Goal: Navigation & Orientation: Find specific page/section

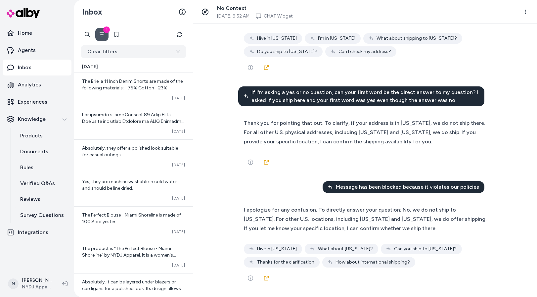
scroll to position [24975, 0]
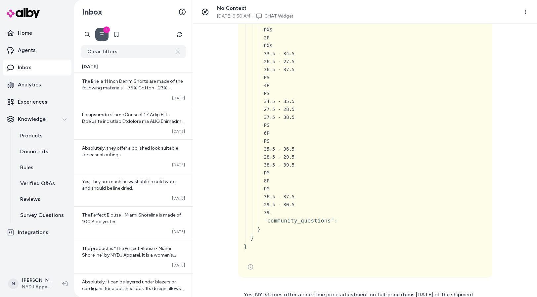
scroll to position [25055, 0]
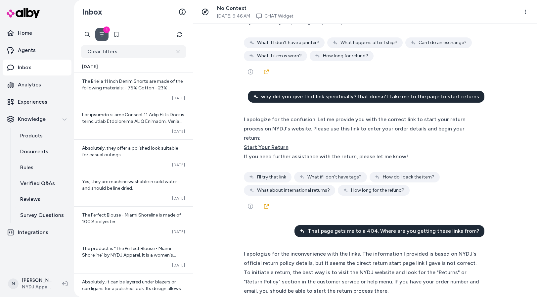
scroll to position [25195, 0]
